Goal: Book appointment/travel/reservation

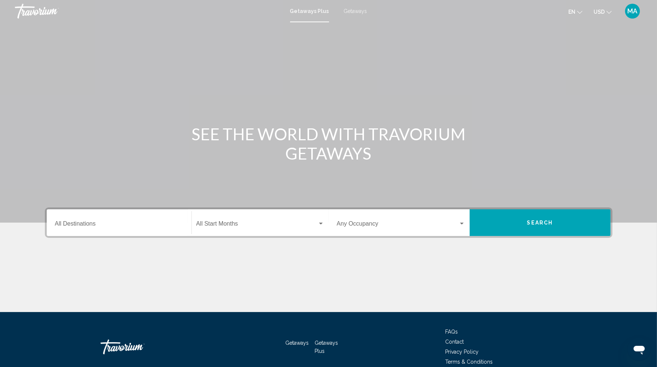
click at [112, 227] on input "Destination All Destinations" at bounding box center [119, 225] width 128 height 7
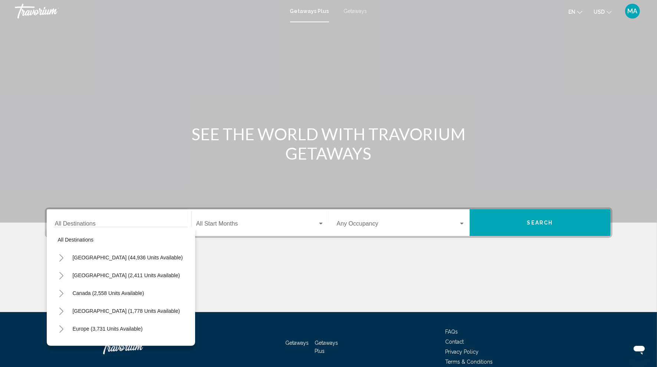
click at [353, 13] on span "Getaways" at bounding box center [355, 11] width 23 height 6
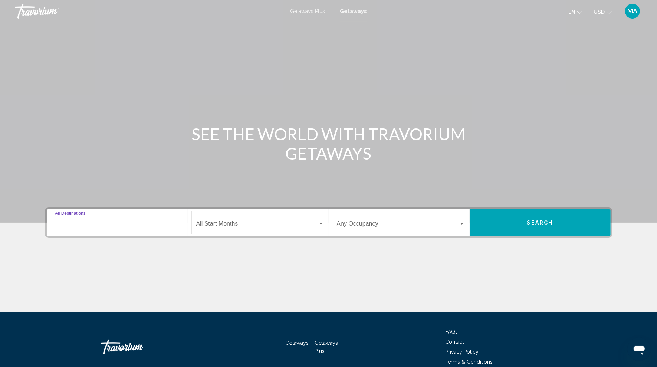
click at [103, 222] on input "Destination All Destinations" at bounding box center [119, 225] width 128 height 7
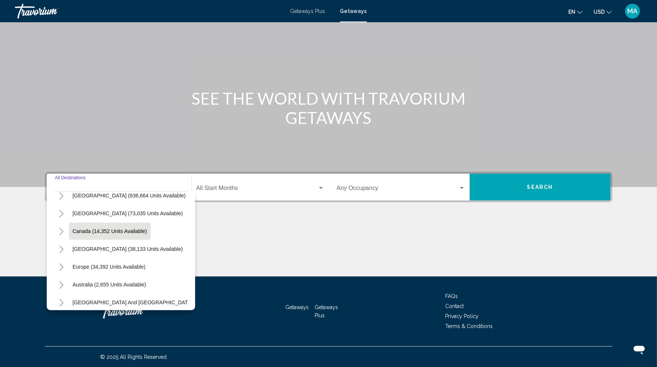
scroll to position [11, 0]
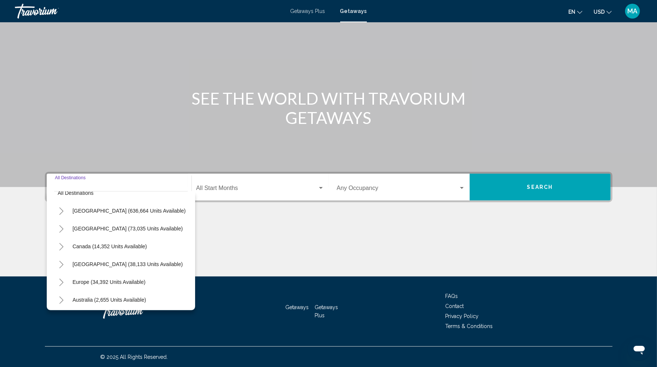
click at [60, 208] on icon "Toggle United States (636,664 units available)" at bounding box center [61, 210] width 4 height 7
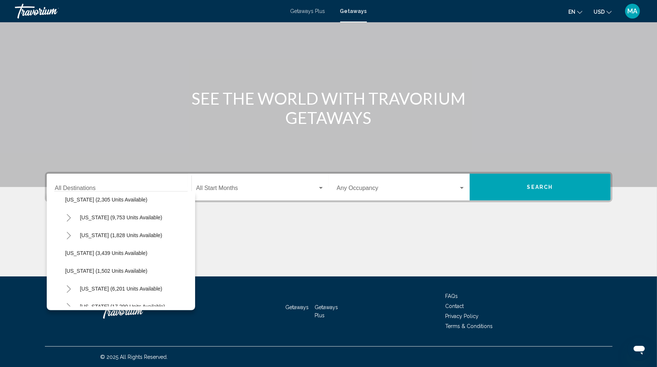
scroll to position [469, 0]
click at [71, 199] on icon "Toggle Nevada (9,753 units available)" at bounding box center [69, 198] width 6 height 7
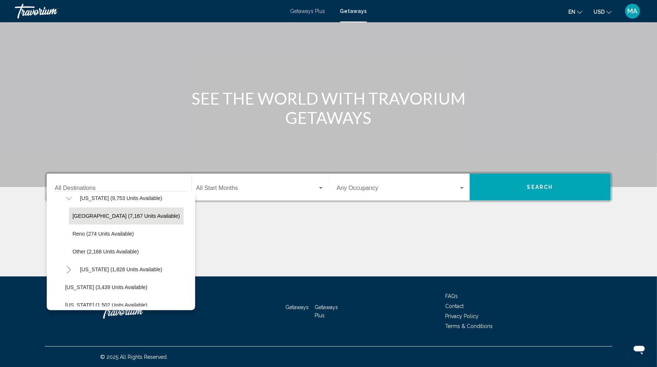
click at [115, 216] on span "[GEOGRAPHIC_DATA] (7,167 units available)" at bounding box center [126, 216] width 107 height 6
type input "**********"
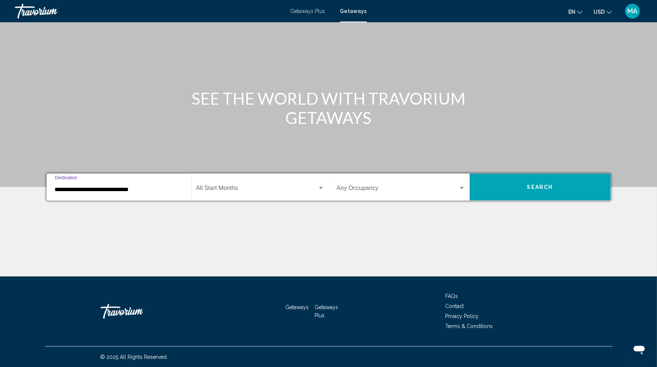
click at [533, 192] on button "Search" at bounding box center [539, 187] width 141 height 27
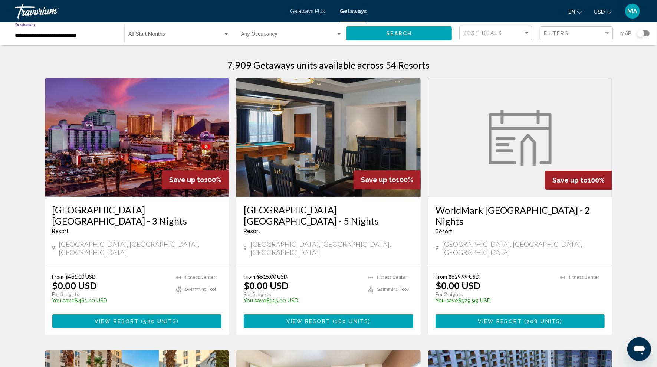
click at [67, 34] on input "**********" at bounding box center [66, 36] width 102 height 6
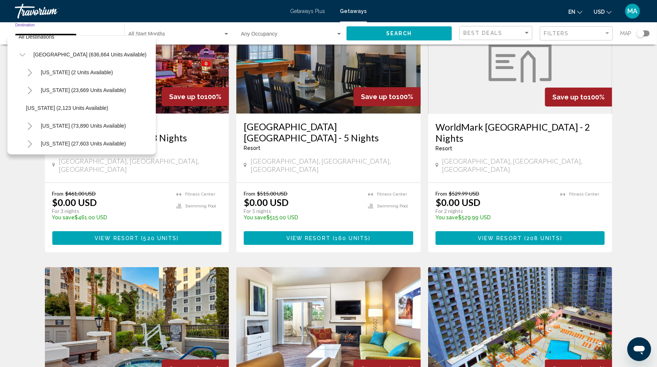
scroll to position [11, 0]
click at [76, 55] on span "[GEOGRAPHIC_DATA] (636,664 units available)" at bounding box center [89, 55] width 113 height 6
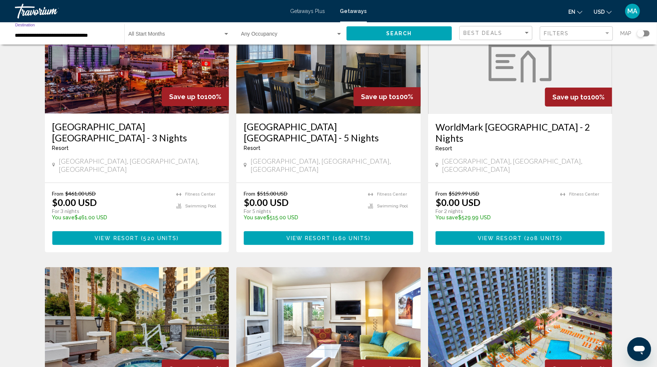
click at [76, 34] on input "**********" at bounding box center [66, 36] width 102 height 6
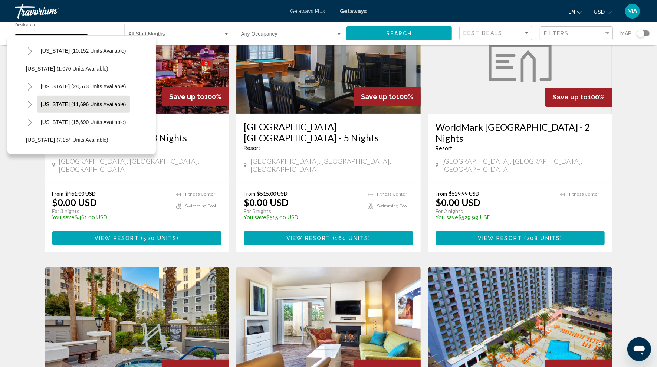
scroll to position [676, 0]
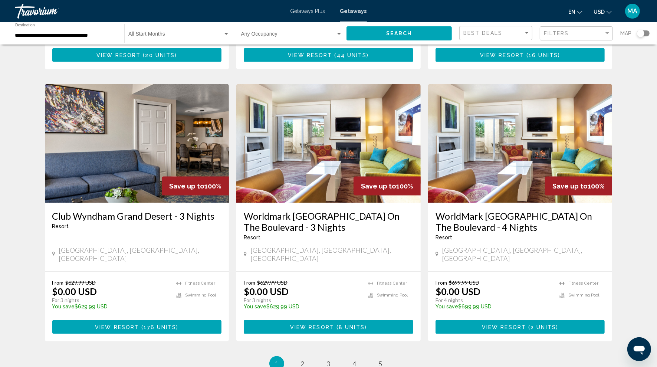
scroll to position [811, 0]
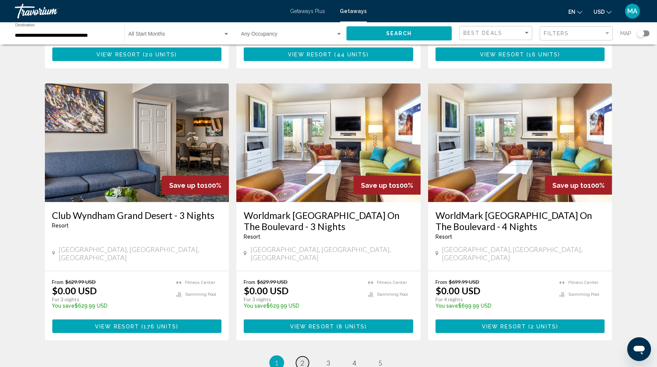
click at [300, 356] on link "page 2" at bounding box center [302, 362] width 13 height 13
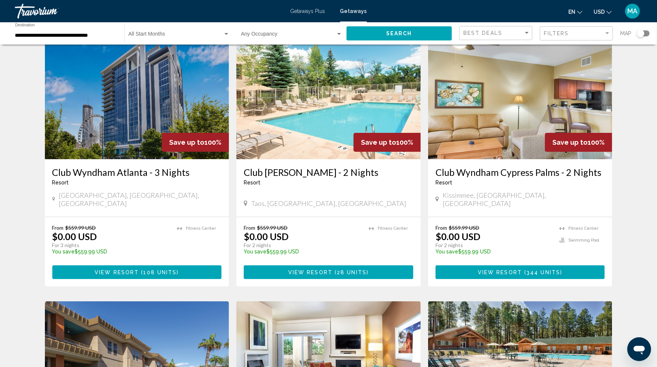
scroll to position [38, 0]
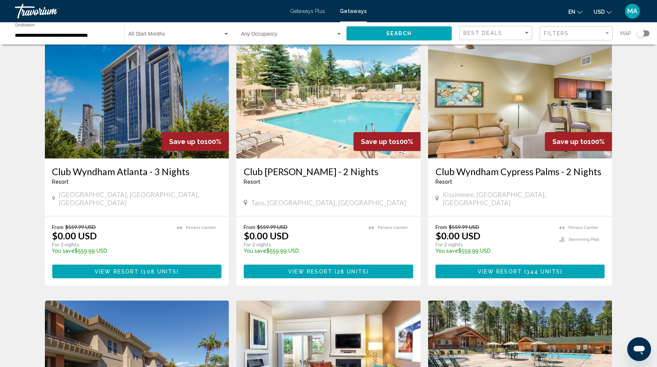
click at [98, 31] on div "**********" at bounding box center [66, 33] width 102 height 20
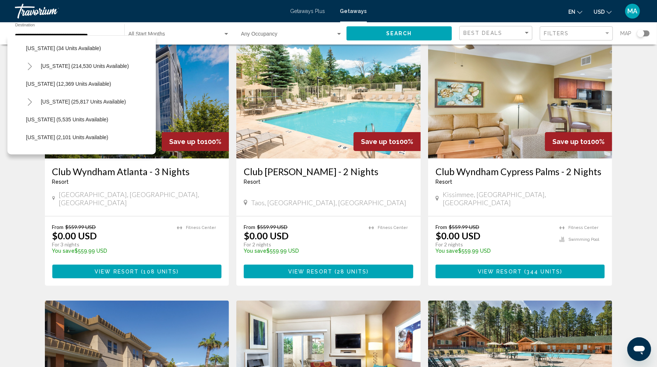
scroll to position [140, 0]
click at [28, 70] on icon "Toggle Florida (214,530 units available)" at bounding box center [30, 68] width 6 height 7
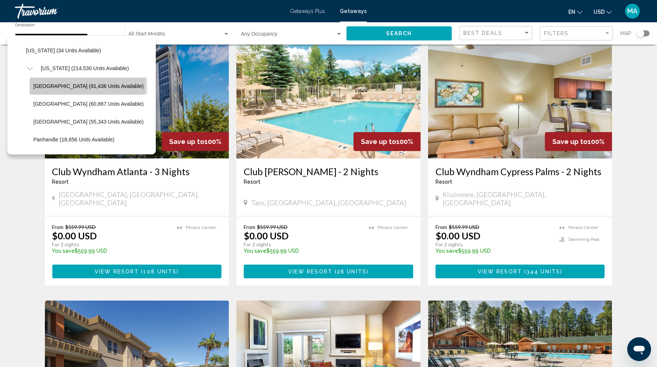
click at [73, 85] on span "[GEOGRAPHIC_DATA] (91,436 units available)" at bounding box center [88, 86] width 110 height 6
type input "**********"
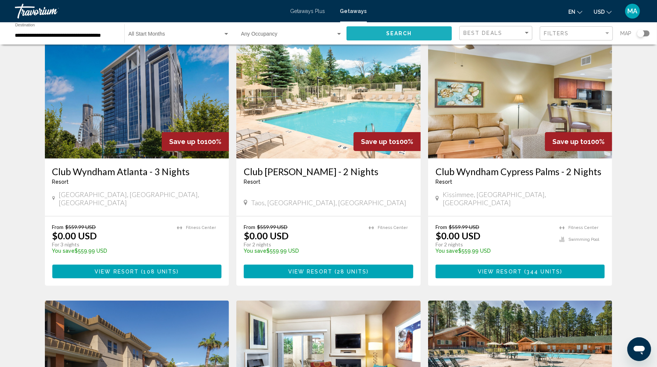
click at [394, 35] on span "Search" at bounding box center [399, 34] width 26 height 6
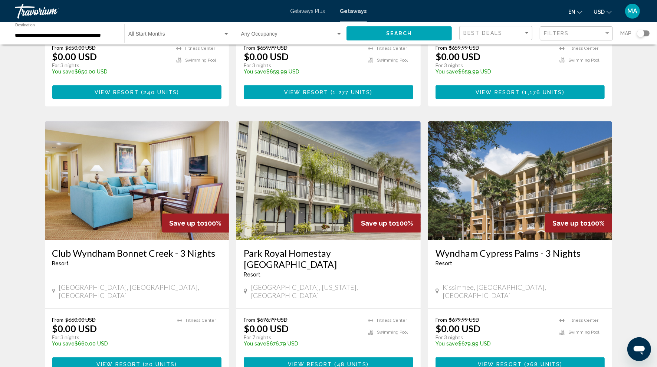
scroll to position [800, 0]
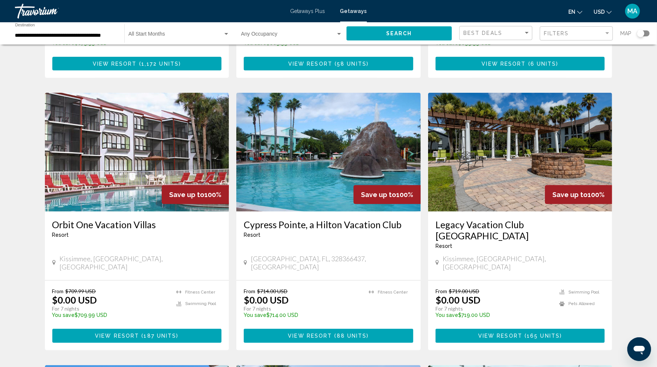
scroll to position [274, 0]
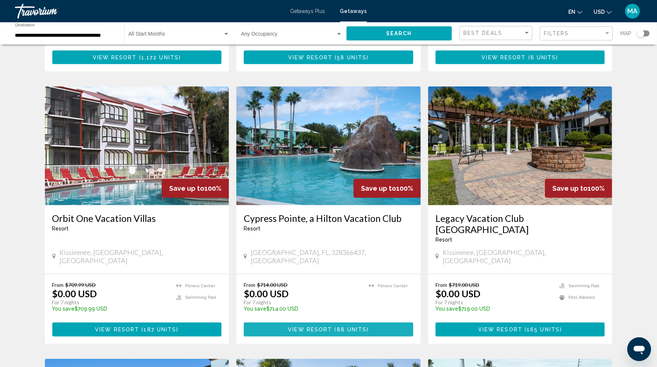
click at [342, 327] on span "88 units" at bounding box center [352, 330] width 30 height 6
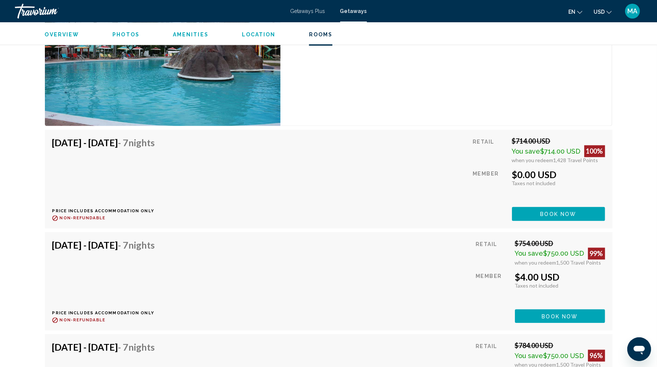
scroll to position [1398, 0]
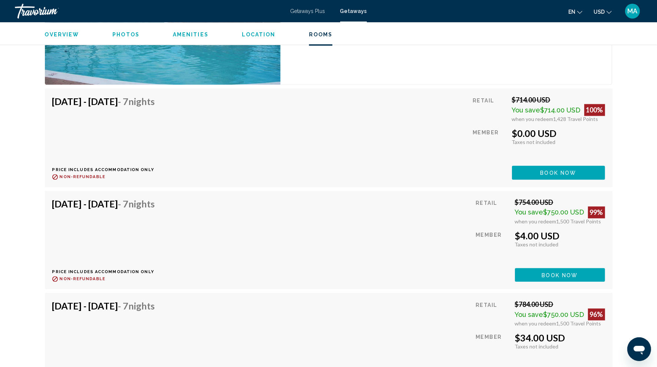
drag, startPoint x: 555, startPoint y: 213, endPoint x: 614, endPoint y: 212, distance: 59.0
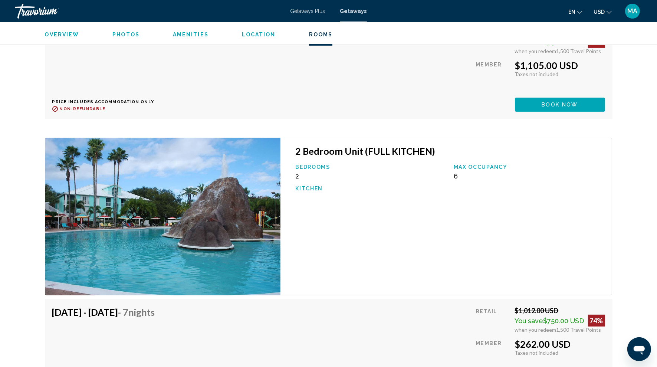
scroll to position [5498, 0]
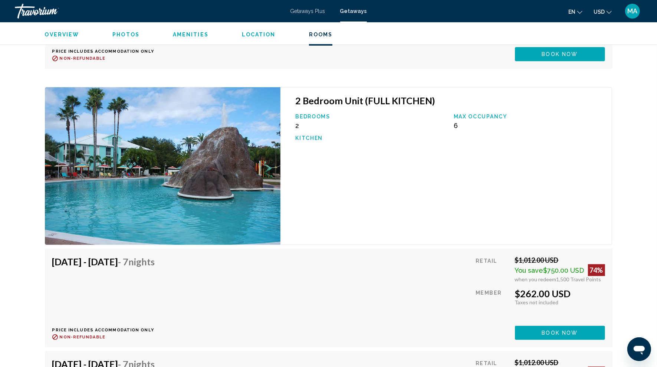
drag, startPoint x: 512, startPoint y: 279, endPoint x: 597, endPoint y: 277, distance: 85.3
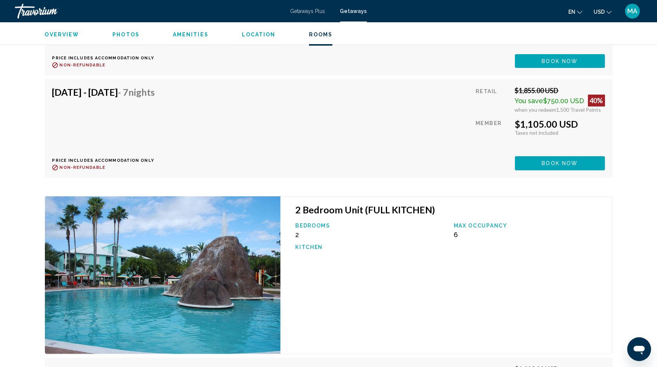
scroll to position [5388, 0]
